Goal: Check status: Check status

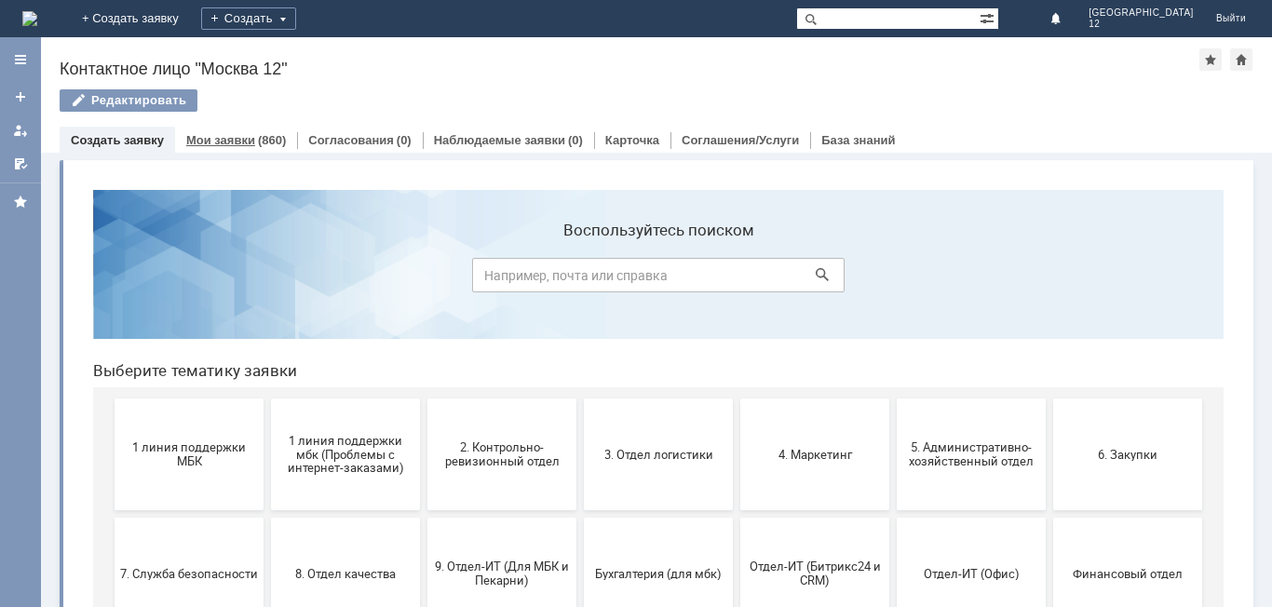
click at [238, 144] on link "Мои заявки" at bounding box center [220, 140] width 69 height 14
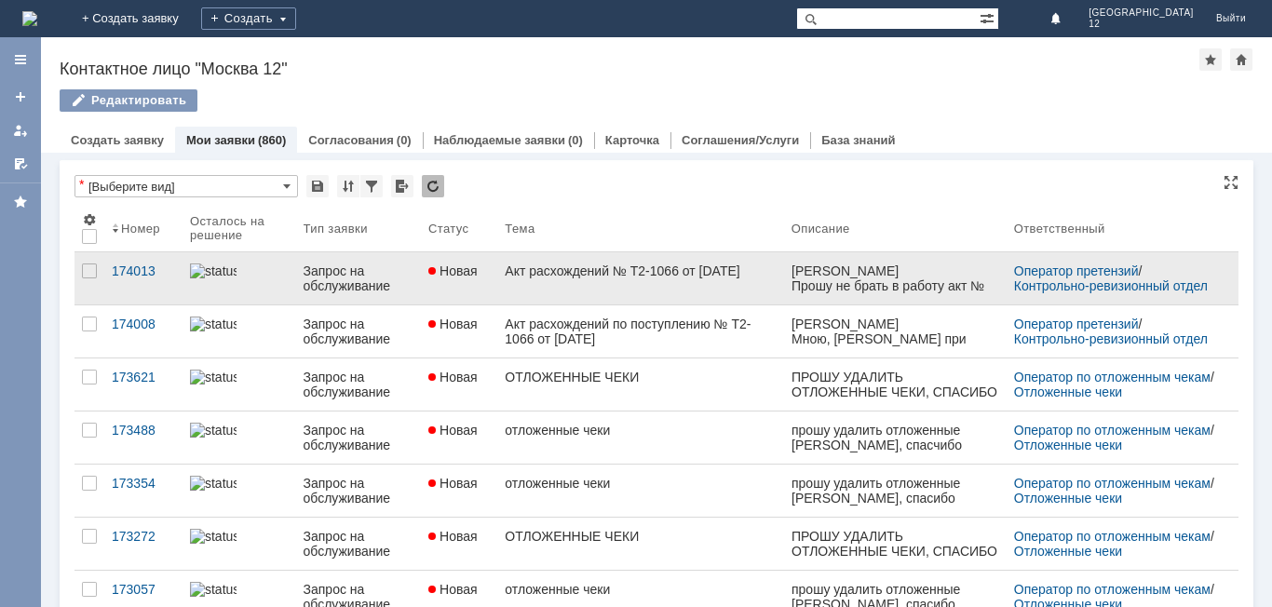
click at [595, 278] on div "Акт расхождений № Т2-1066 от [DATE]" at bounding box center [640, 270] width 271 height 15
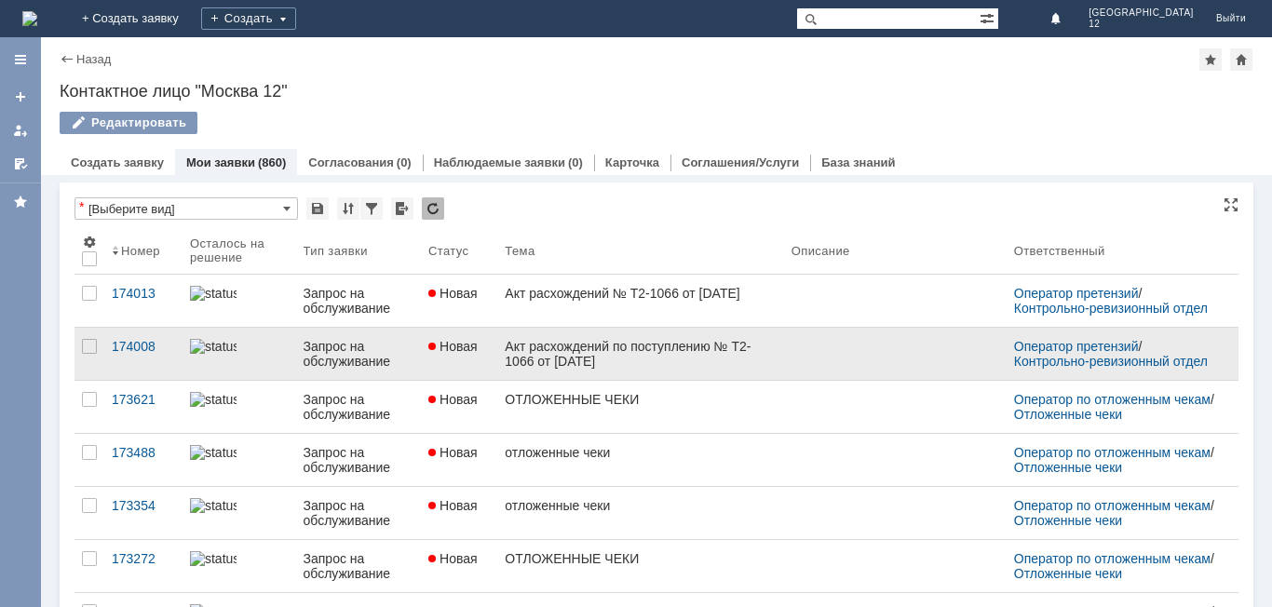
click at [524, 347] on div "Акт расхождений по поступлению № Т2-1066 от [DATE]" at bounding box center [640, 354] width 271 height 30
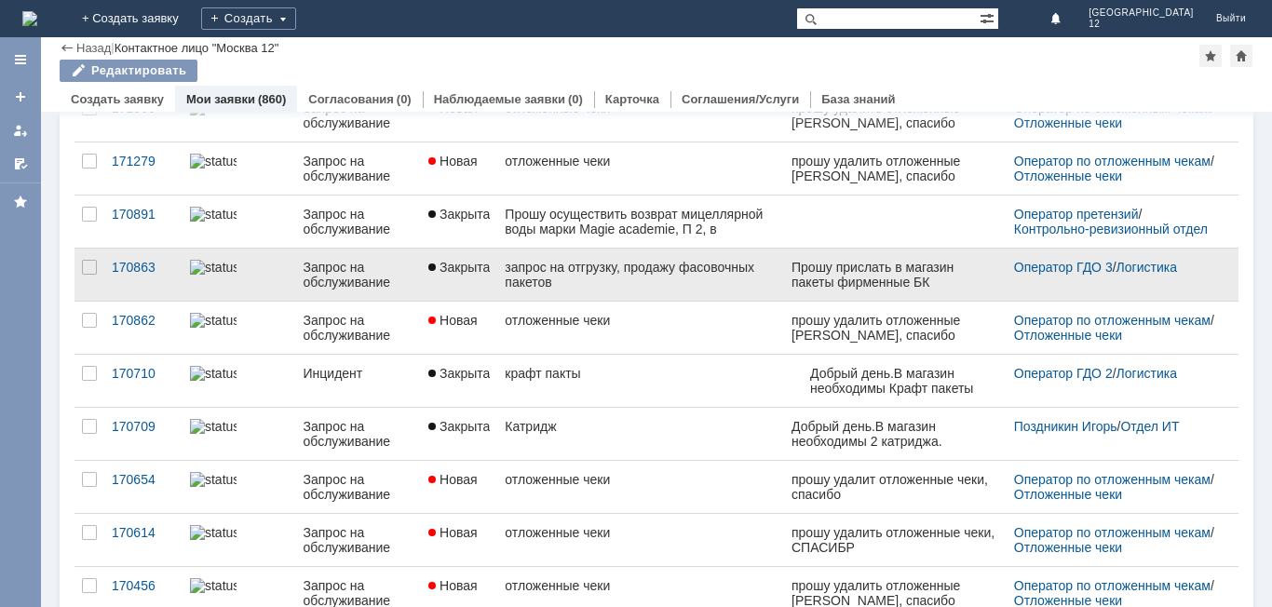
click at [630, 268] on div "запрос на отгрузку, продажу фасовочных пакетов" at bounding box center [640, 275] width 271 height 30
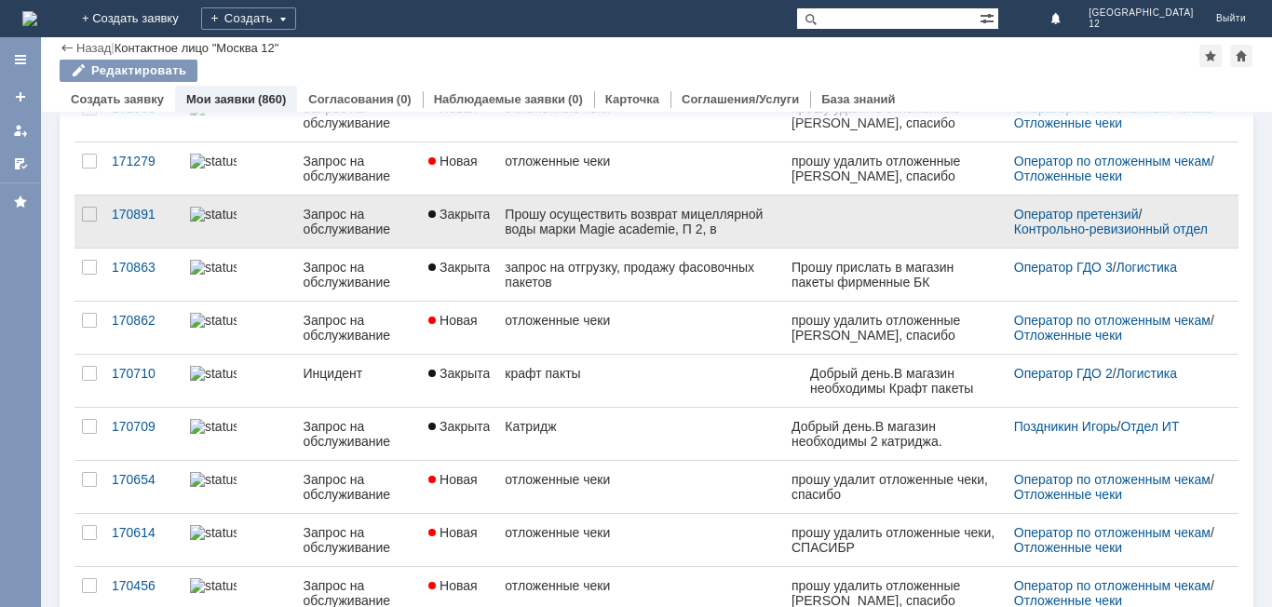
click at [660, 219] on div "Прошу осуществить возврат мицеллярной воды марки Magie academie, П 2, в количес…" at bounding box center [640, 222] width 271 height 30
